Goal: Task Accomplishment & Management: Use online tool/utility

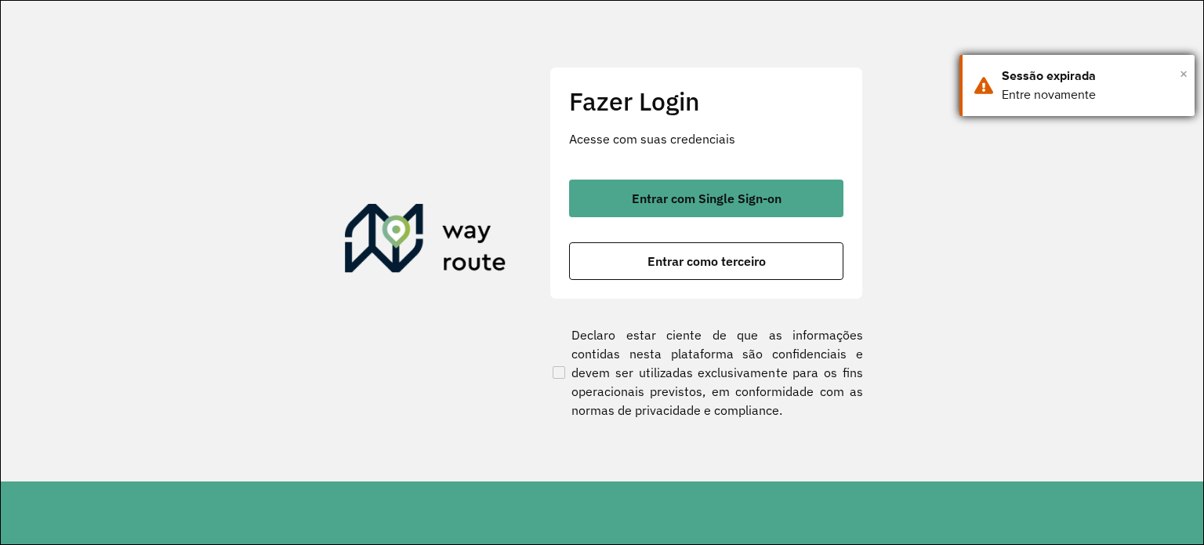
click at [1182, 71] on span "×" at bounding box center [1184, 74] width 8 height 24
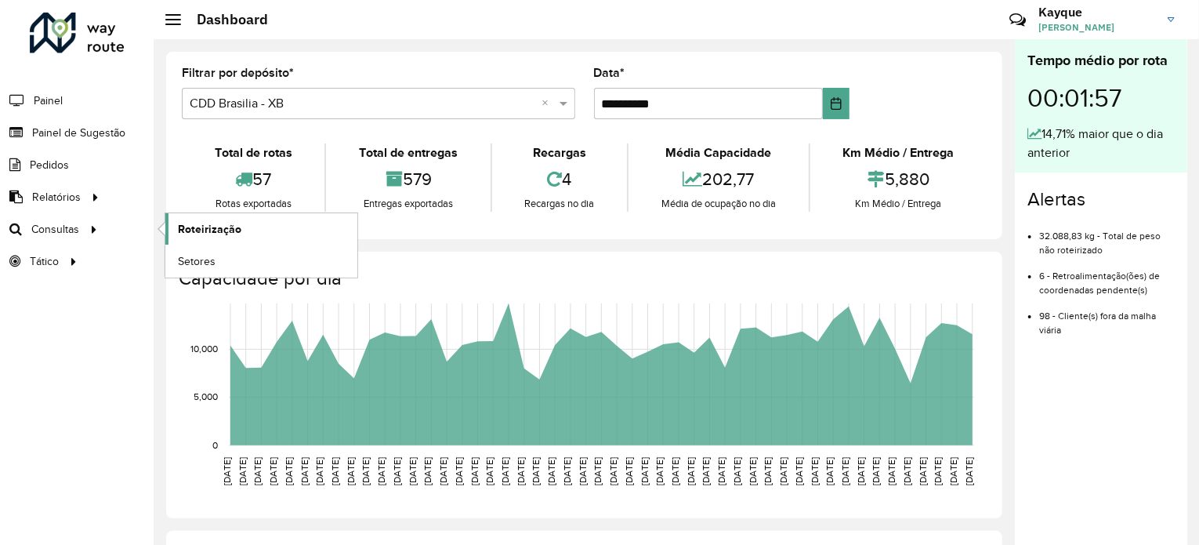
click at [216, 224] on span "Roteirização" at bounding box center [209, 229] width 63 height 16
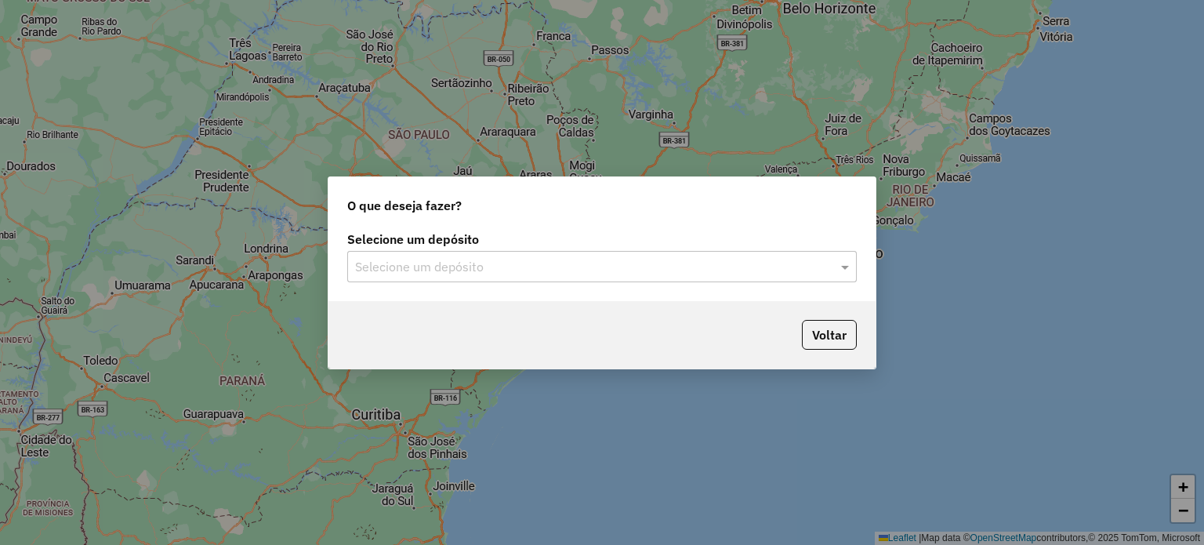
click at [691, 269] on input "text" at bounding box center [586, 267] width 463 height 19
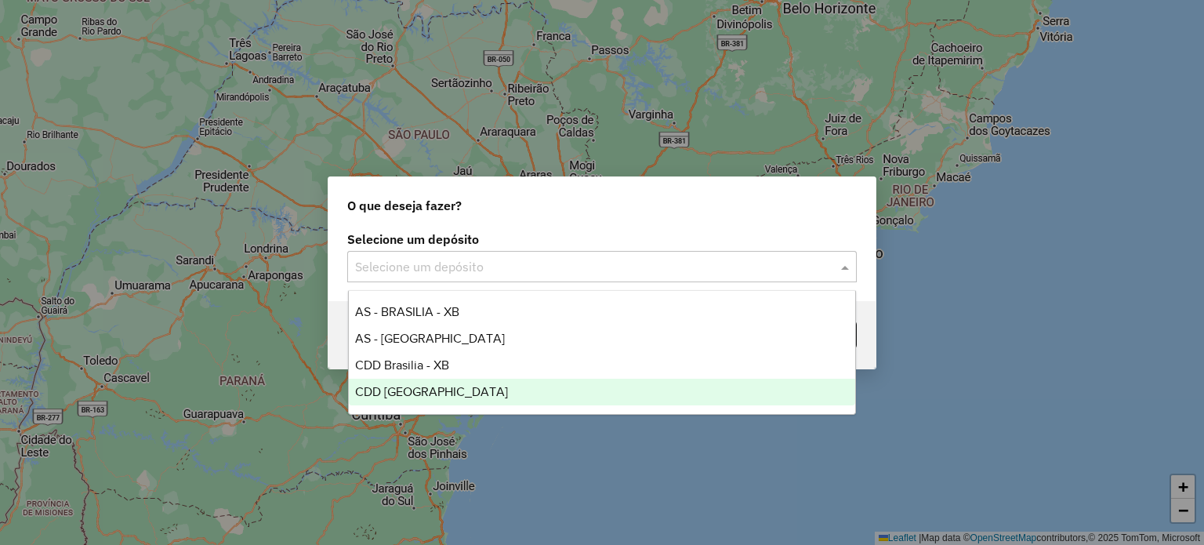
click at [509, 386] on div "CDD [GEOGRAPHIC_DATA]" at bounding box center [602, 392] width 507 height 27
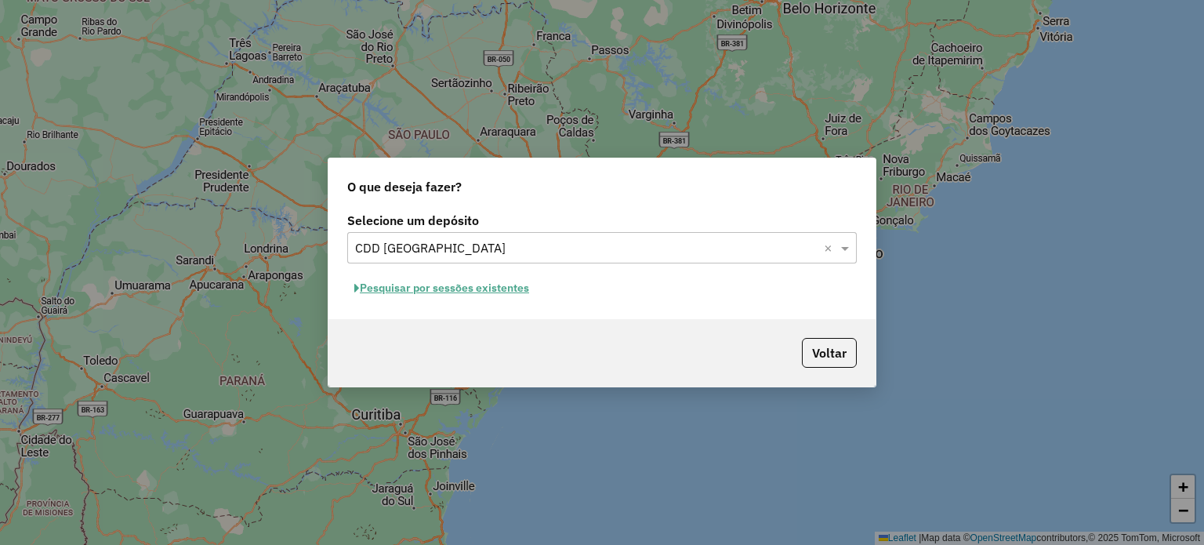
click at [476, 295] on button "Pesquisar por sessões existentes" at bounding box center [441, 288] width 189 height 24
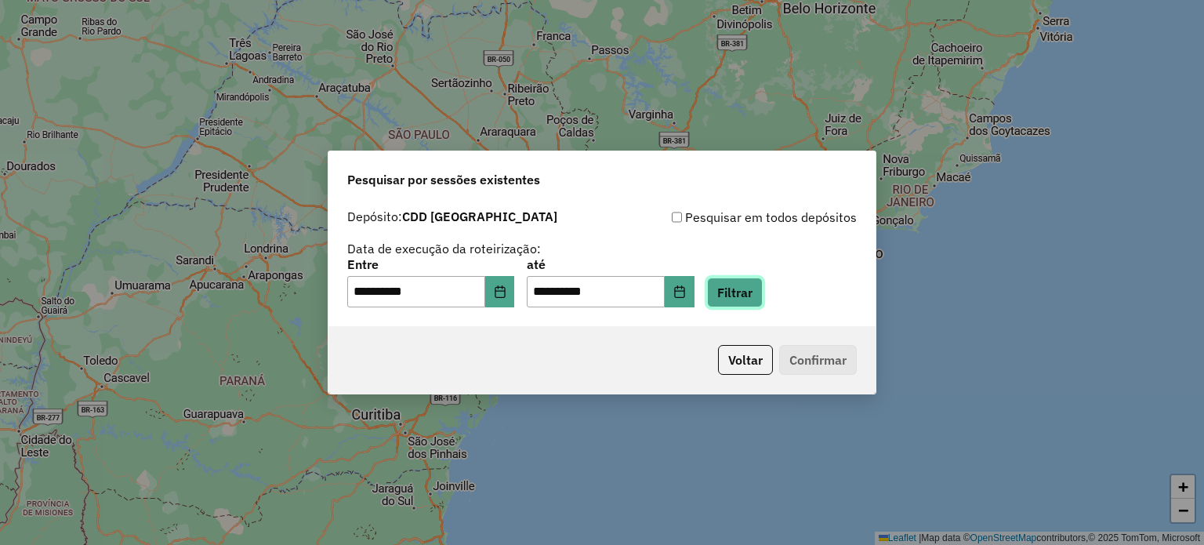
click at [751, 296] on button "Filtrar" at bounding box center [735, 293] width 56 height 30
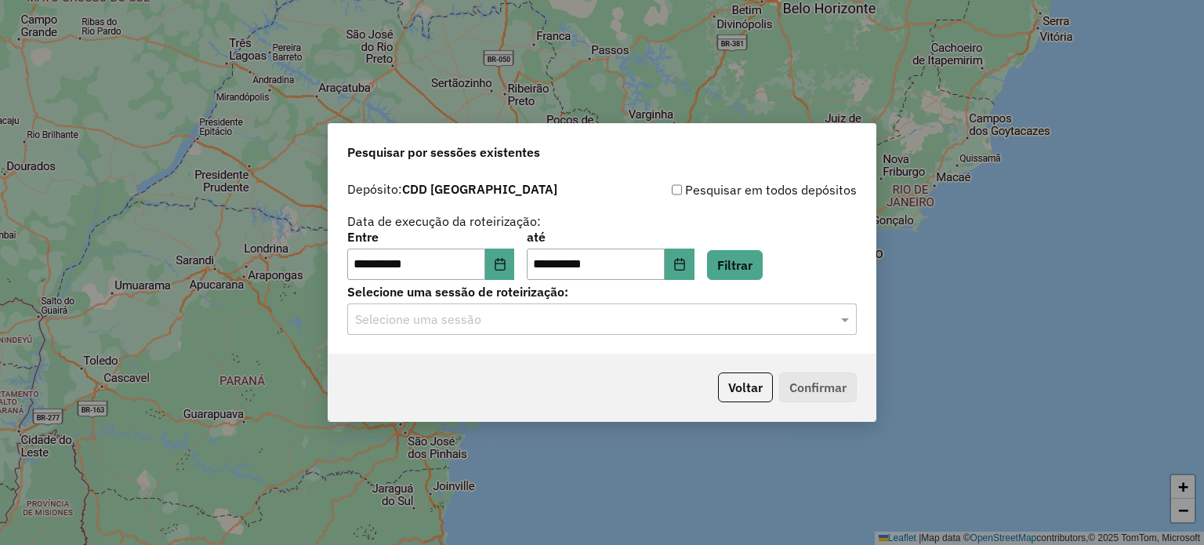
click at [761, 321] on input "text" at bounding box center [586, 319] width 463 height 19
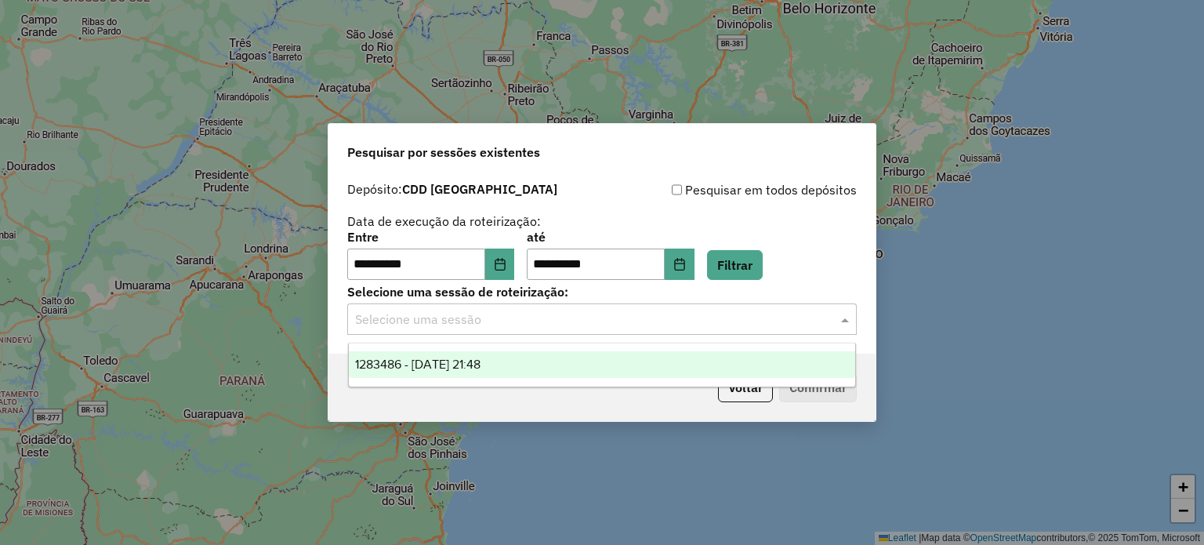
click at [531, 363] on div "1283486 - 26/09/2025 21:48" at bounding box center [602, 364] width 507 height 27
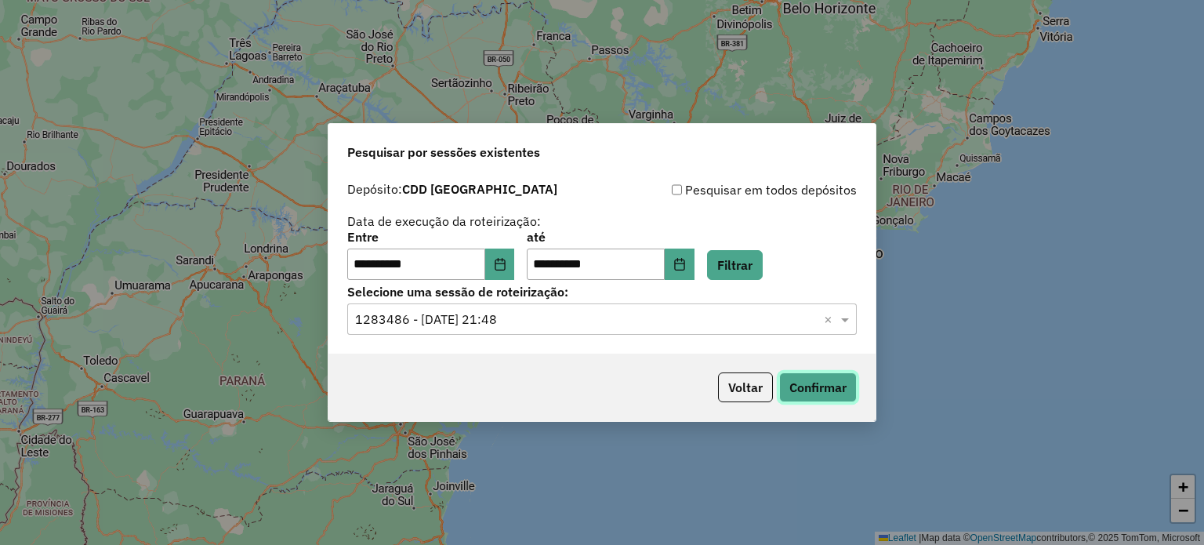
click at [836, 383] on button "Confirmar" at bounding box center [818, 387] width 78 height 30
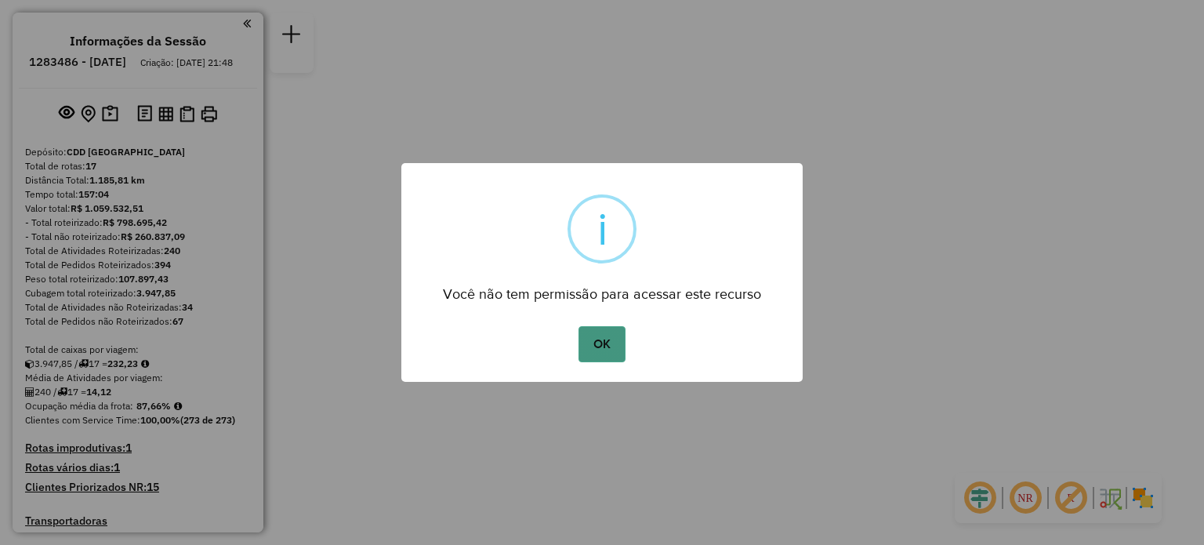
drag, startPoint x: 615, startPoint y: 333, endPoint x: 602, endPoint y: 338, distance: 14.1
click at [615, 333] on button "OK" at bounding box center [602, 344] width 46 height 36
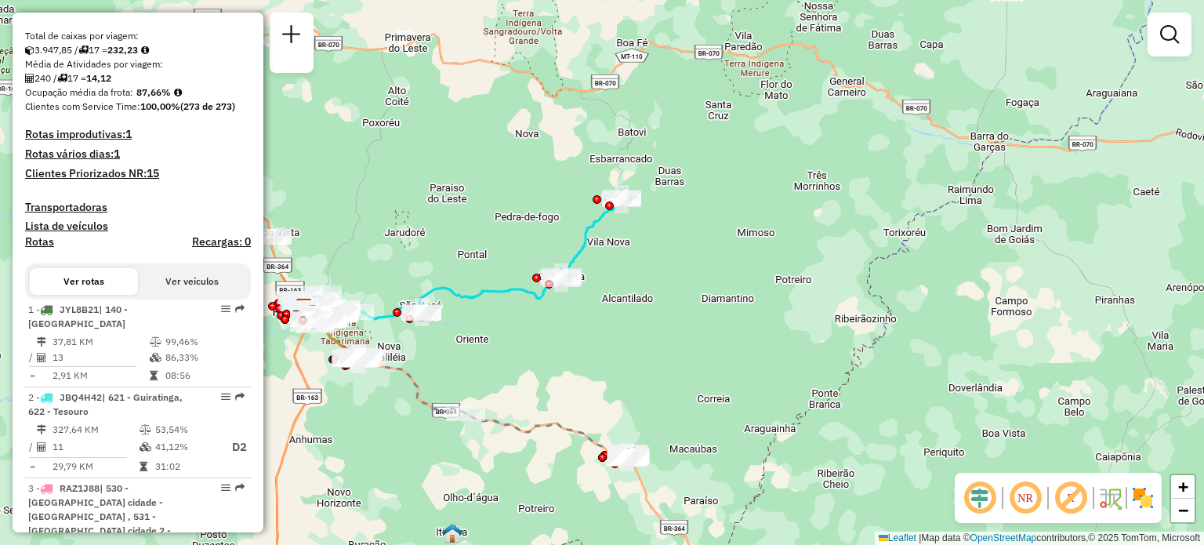
scroll to position [314, 0]
click at [1173, 48] on link at bounding box center [1169, 34] width 31 height 31
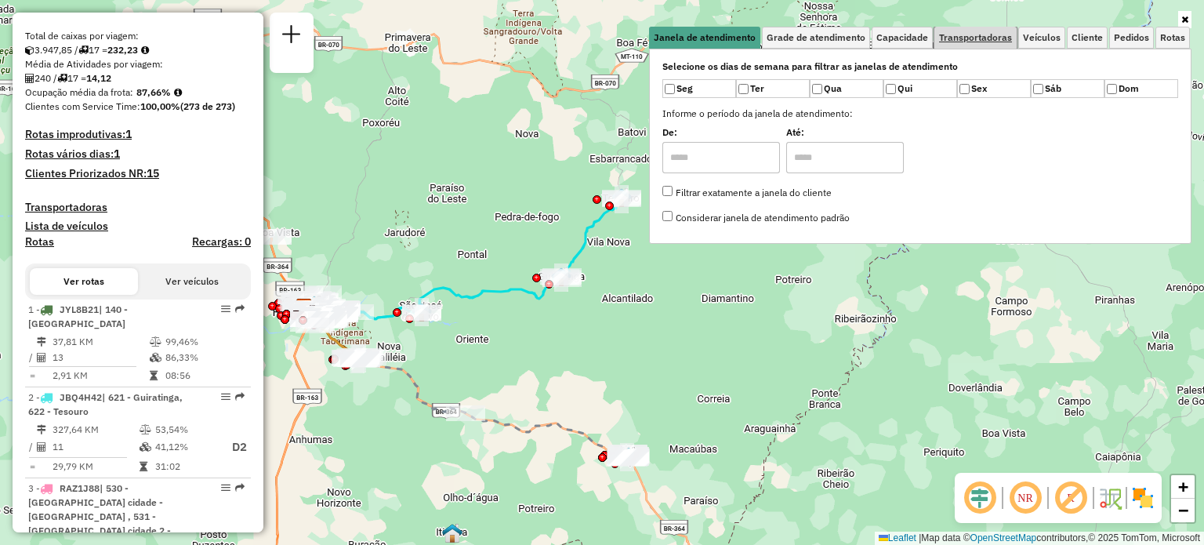
click at [967, 31] on link "Transportadoras" at bounding box center [975, 38] width 82 height 22
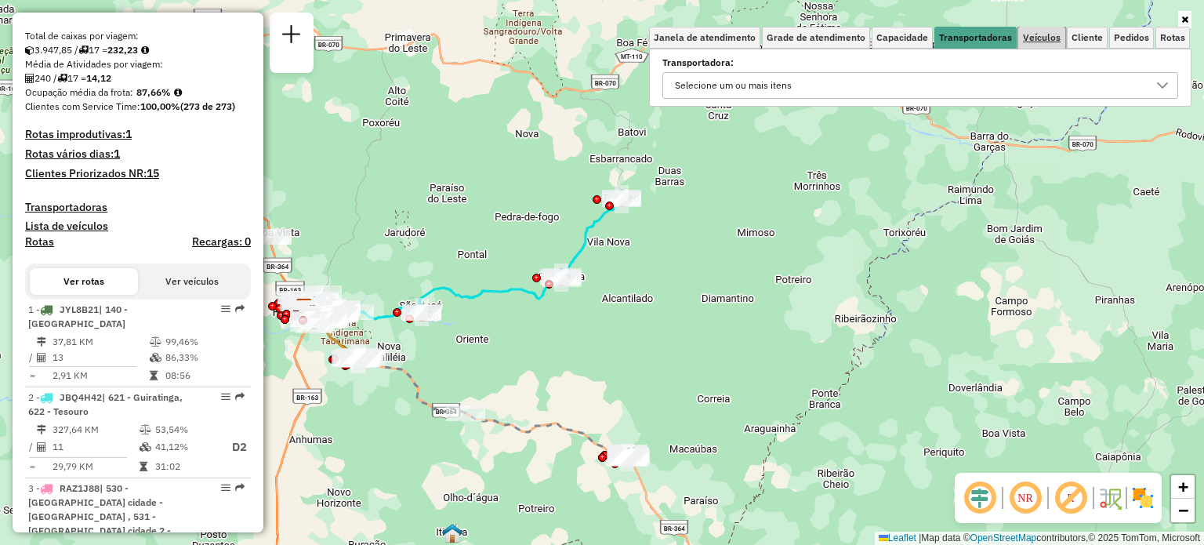
click at [1044, 42] on span "Veículos" at bounding box center [1042, 37] width 38 height 9
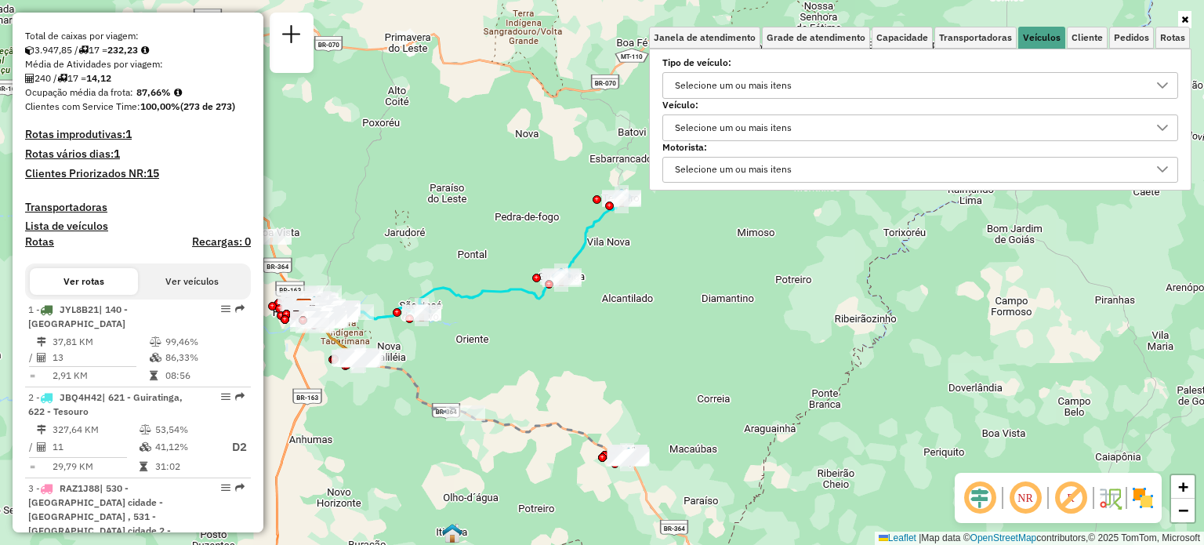
click at [753, 87] on div "Selecione um ou mais itens" at bounding box center [733, 85] width 128 height 25
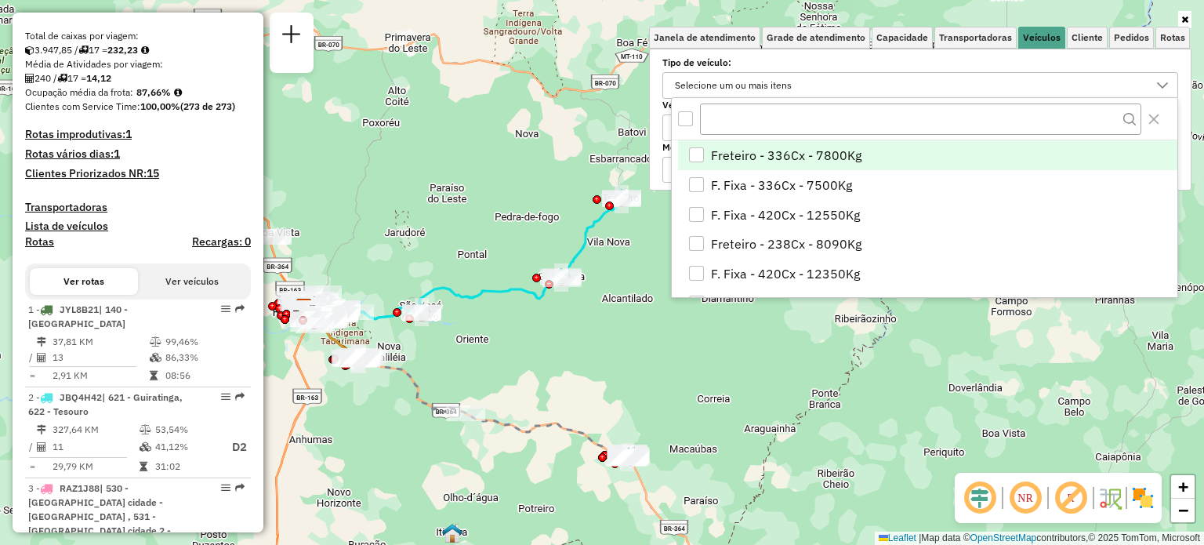
scroll to position [9, 56]
click at [711, 56] on label "Tipo de veículo:" at bounding box center [920, 63] width 516 height 14
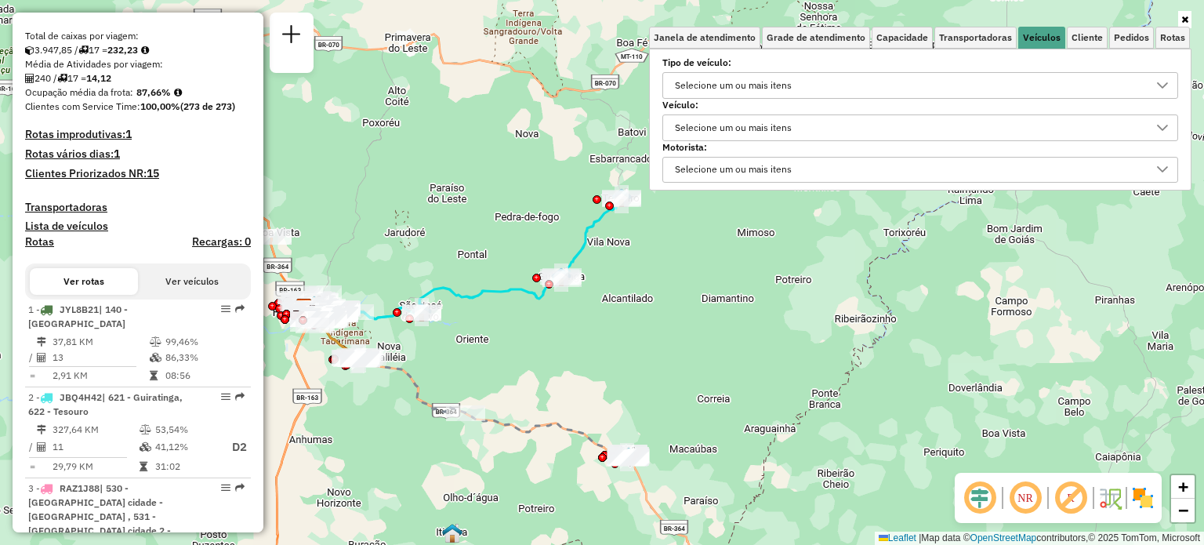
click at [843, 129] on div "Selecione um ou mais itens" at bounding box center [908, 127] width 478 height 25
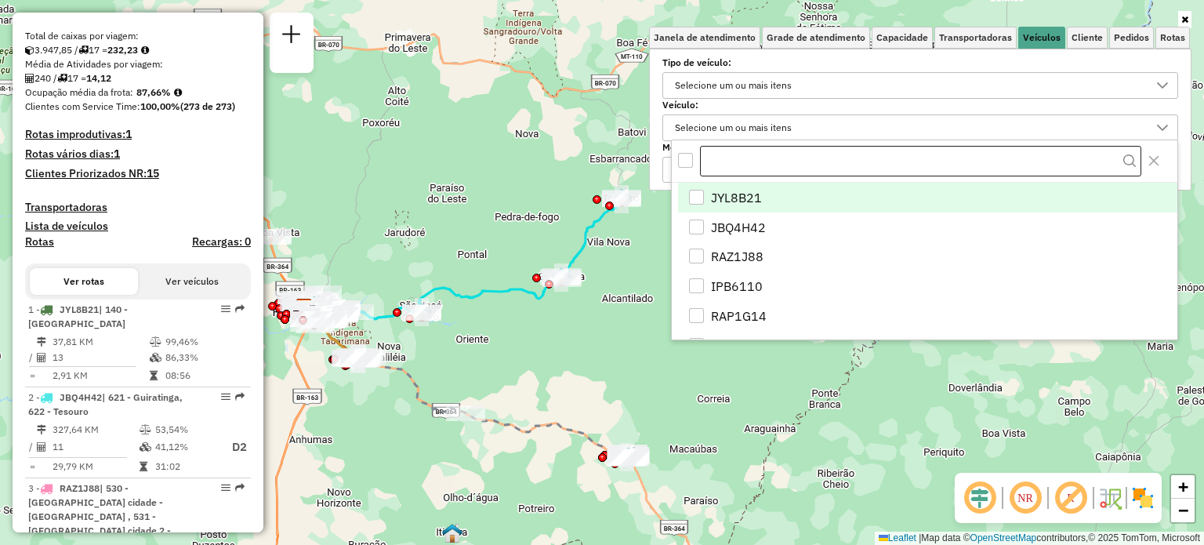
click at [748, 169] on input "text" at bounding box center [920, 161] width 441 height 31
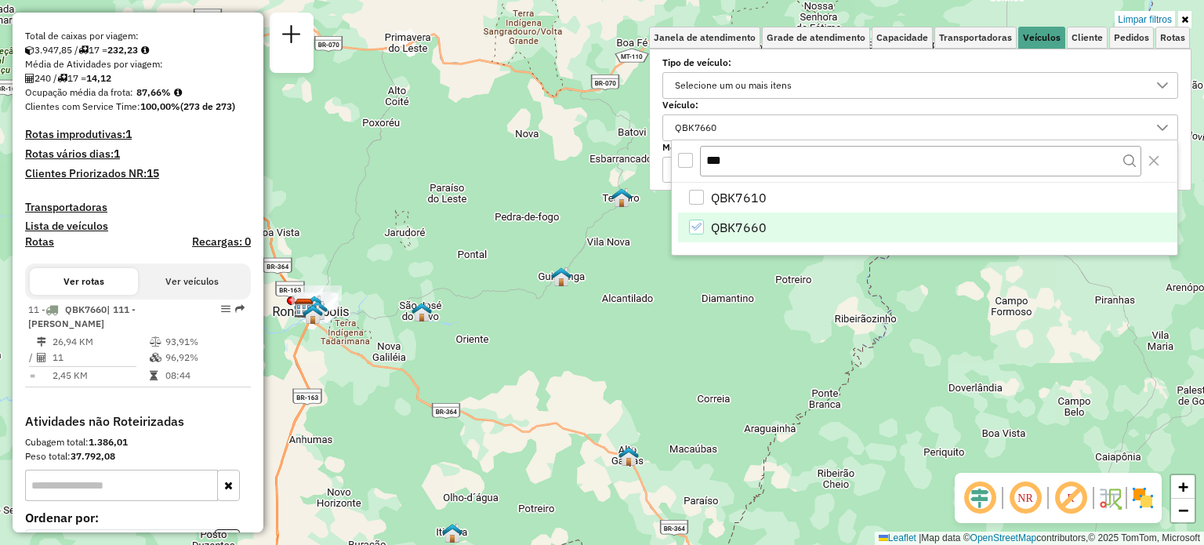
type input "***"
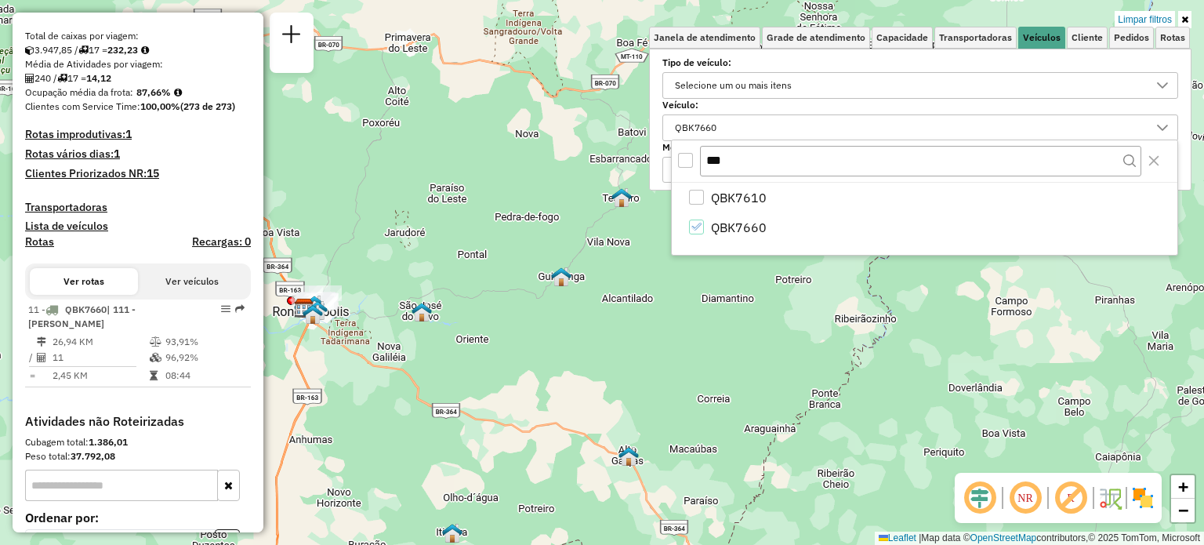
drag, startPoint x: 343, startPoint y: 344, endPoint x: 512, endPoint y: 372, distance: 171.7
click at [512, 372] on div "Limpar filtros Janela de atendimento Grade de atendimento Capacidade Transporta…" at bounding box center [602, 272] width 1204 height 545
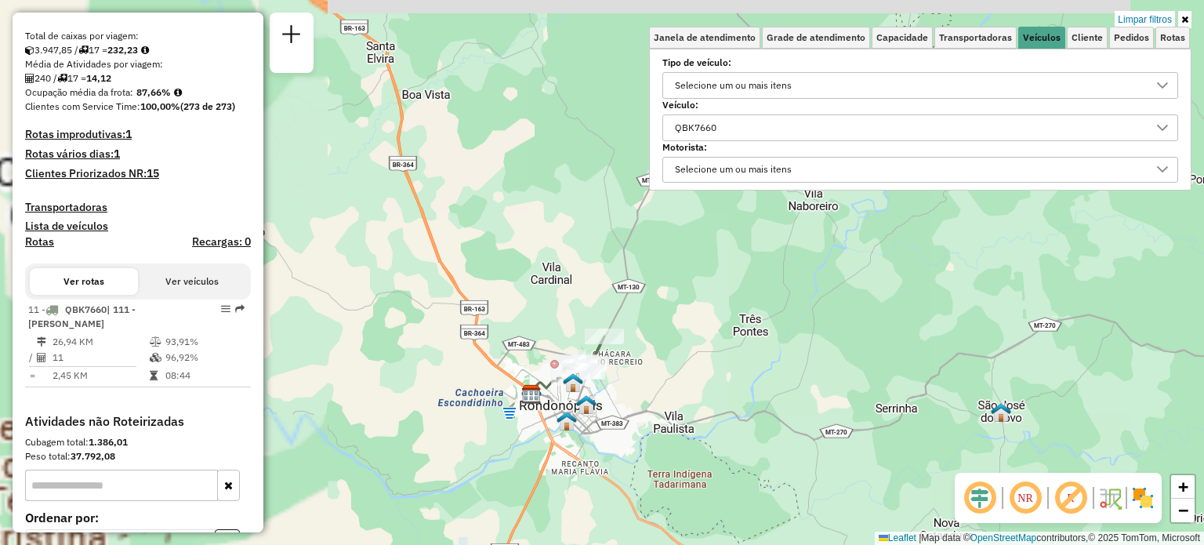
drag, startPoint x: 394, startPoint y: 274, endPoint x: 567, endPoint y: 441, distance: 241.2
click at [567, 441] on div "Limpar filtros Janela de atendimento Grade de atendimento Capacidade Transporta…" at bounding box center [602, 272] width 1204 height 545
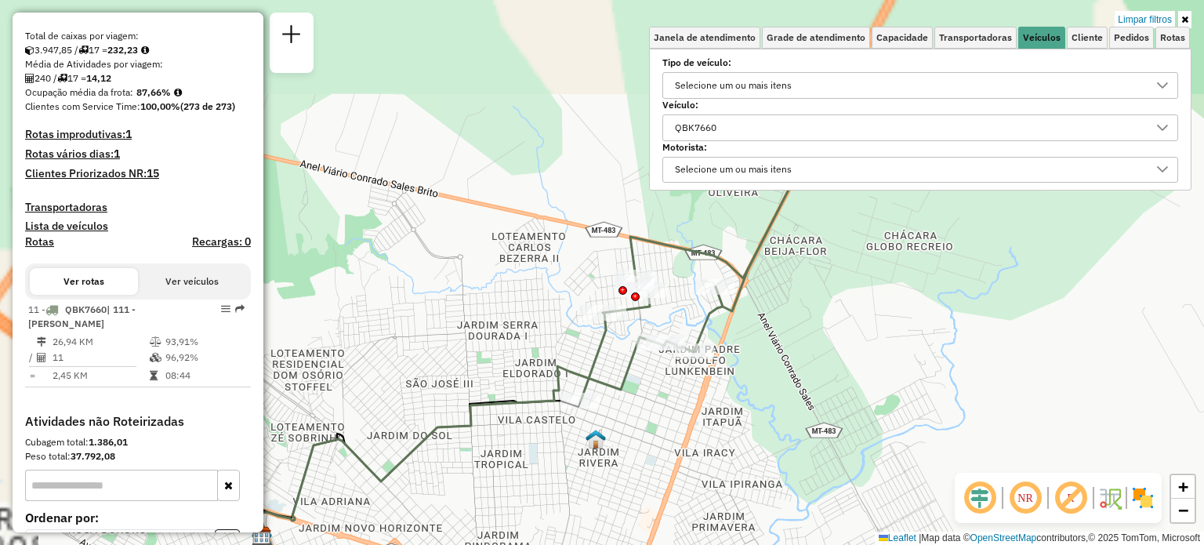
drag, startPoint x: 542, startPoint y: 338, endPoint x: 654, endPoint y: 439, distance: 150.4
click at [654, 439] on div "Limpar filtros Janela de atendimento Grade de atendimento Capacidade Transporta…" at bounding box center [602, 272] width 1204 height 545
